Goal: Task Accomplishment & Management: Manage account settings

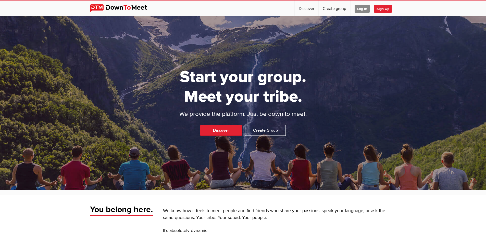
click at [362, 8] on span "Log In" at bounding box center [362, 9] width 15 height 8
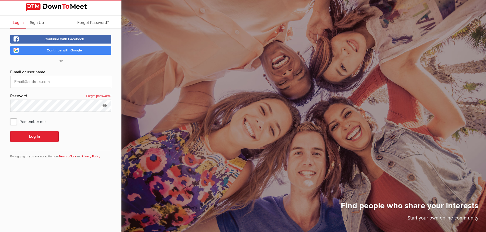
type input "kcpaterson54@gmail.com"
click at [30, 138] on button "Log In" at bounding box center [34, 136] width 48 height 11
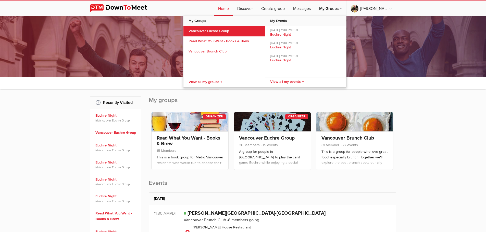
click at [220, 34] on link "Vancouver Euchre Group" at bounding box center [223, 31] width 81 height 10
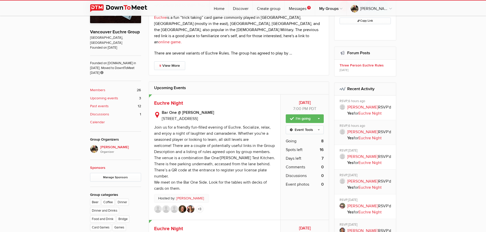
scroll to position [171, 0]
click at [175, 100] on span "Euchre Night" at bounding box center [168, 103] width 29 height 6
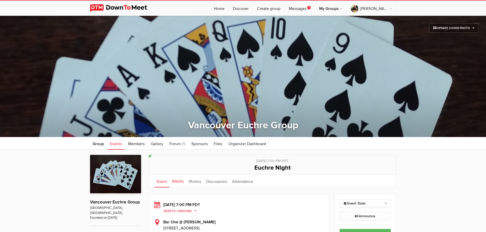
click at [177, 182] on link "RSVPs" at bounding box center [177, 181] width 17 height 13
